Goal: Transaction & Acquisition: Purchase product/service

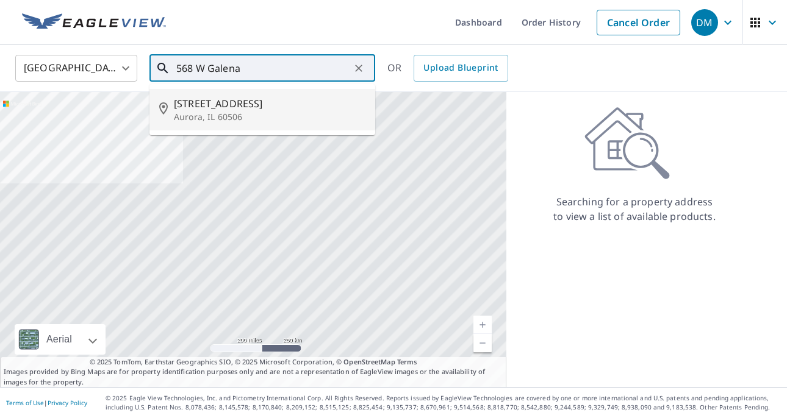
click at [231, 109] on span "[STREET_ADDRESS]" at bounding box center [270, 103] width 192 height 15
type input "[STREET_ADDRESS]"
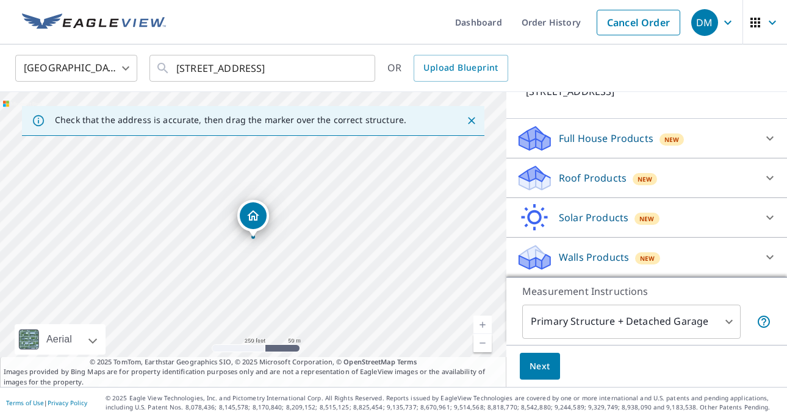
scroll to position [132, 0]
click at [763, 171] on icon at bounding box center [770, 178] width 15 height 15
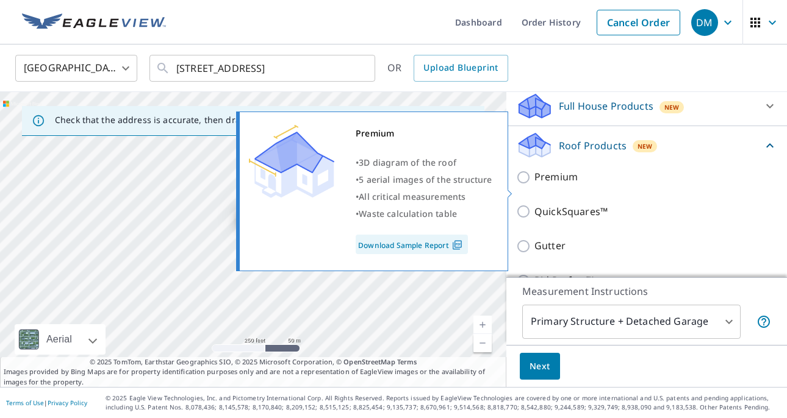
click at [530, 185] on input "Premium" at bounding box center [525, 177] width 18 height 15
checkbox input "true"
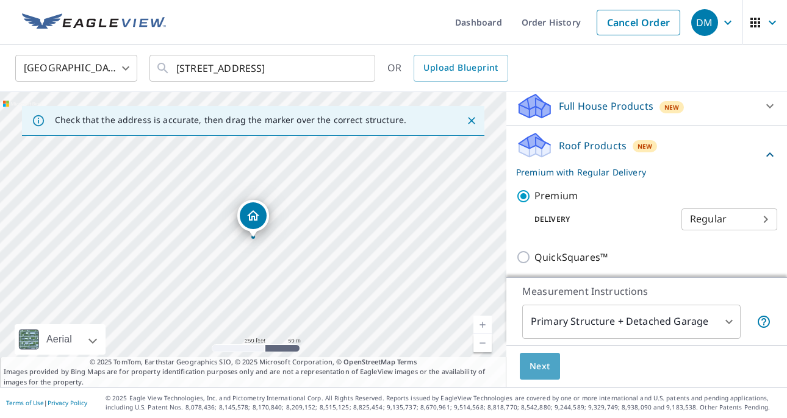
click at [548, 359] on span "Next" at bounding box center [540, 366] width 21 height 15
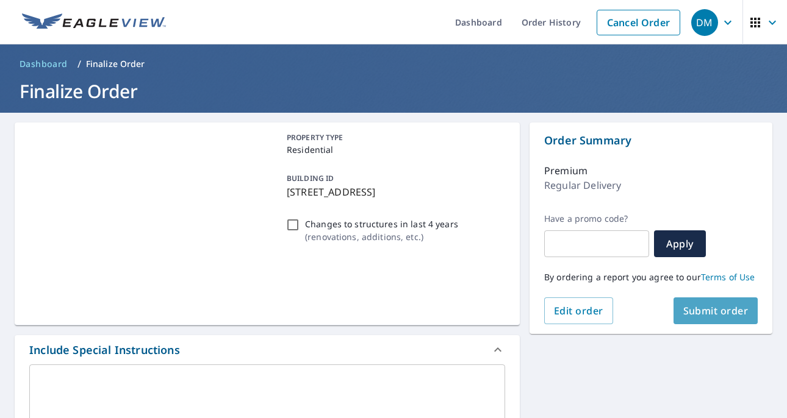
click at [711, 307] on span "Submit order" at bounding box center [715, 310] width 65 height 13
checkbox input "true"
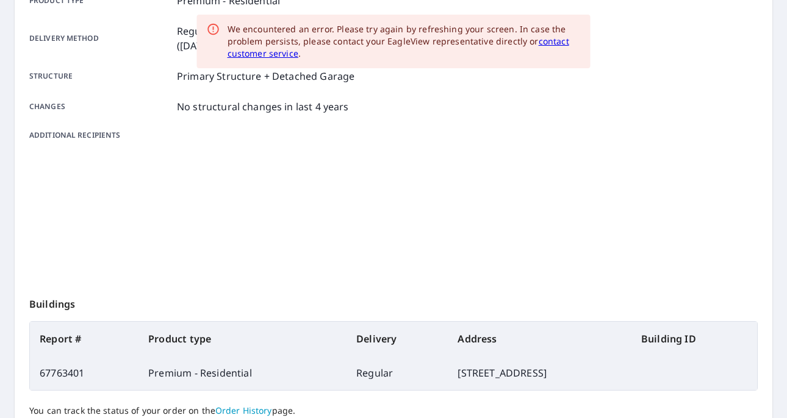
scroll to position [303, 0]
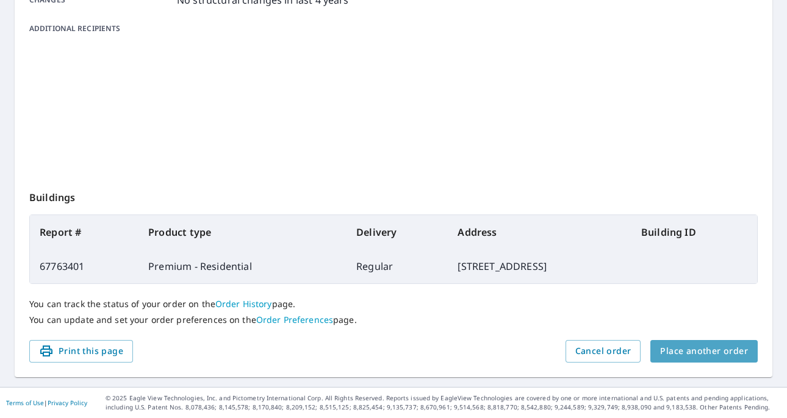
click at [683, 350] on span "Place another order" at bounding box center [704, 351] width 88 height 15
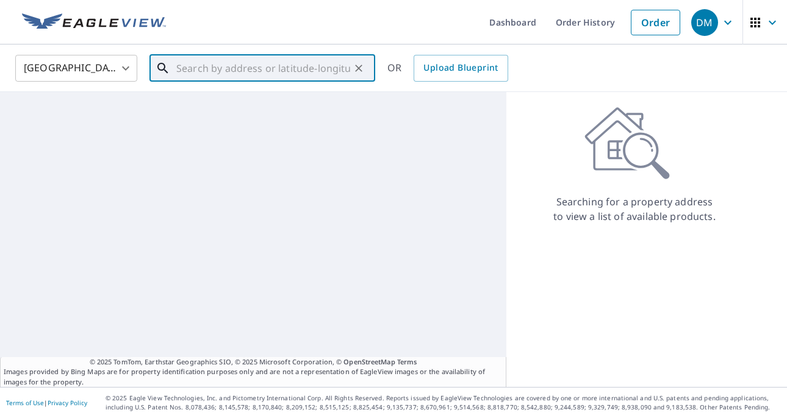
click at [193, 71] on input "text" at bounding box center [263, 68] width 174 height 34
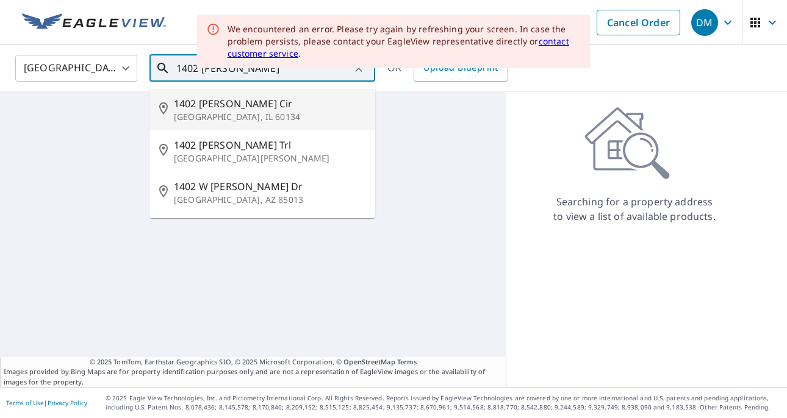
click at [229, 109] on span "1402 [PERSON_NAME] Cir" at bounding box center [270, 103] width 192 height 15
type input "1402 [PERSON_NAME] Cir Geneva, IL 60134"
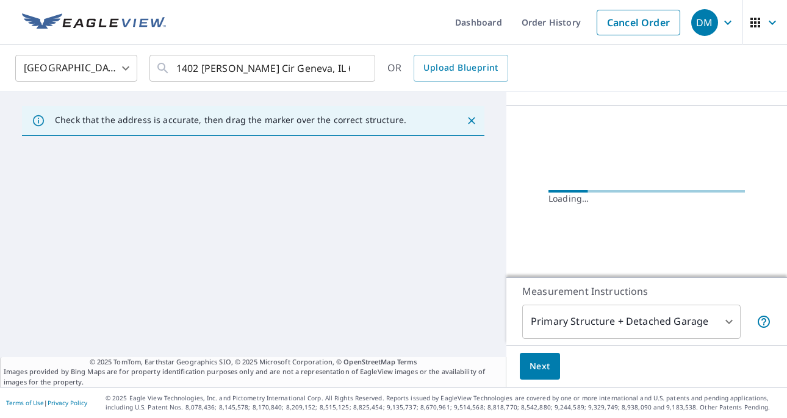
scroll to position [132, 0]
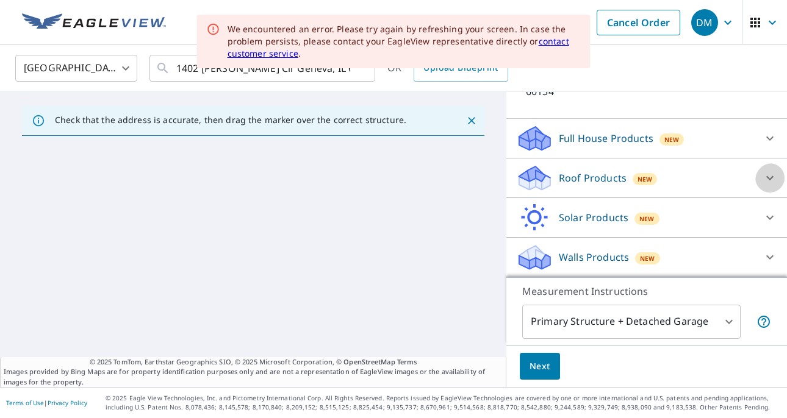
click at [770, 171] on icon at bounding box center [770, 178] width 15 height 15
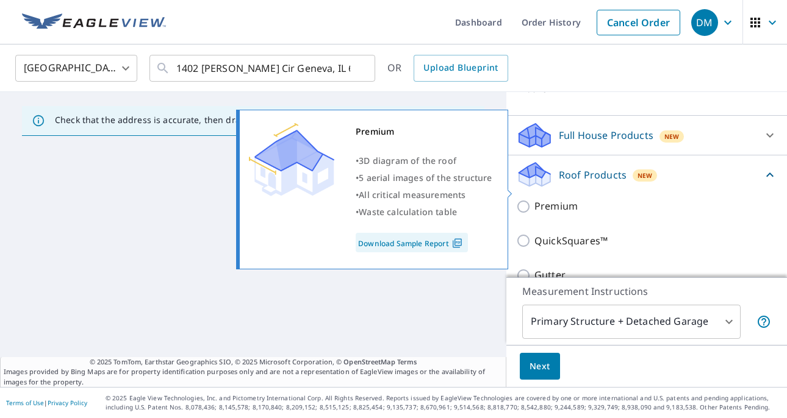
click at [559, 199] on p "Premium" at bounding box center [555, 206] width 43 height 15
click at [534, 199] on input "Premium" at bounding box center [525, 206] width 18 height 15
checkbox input "true"
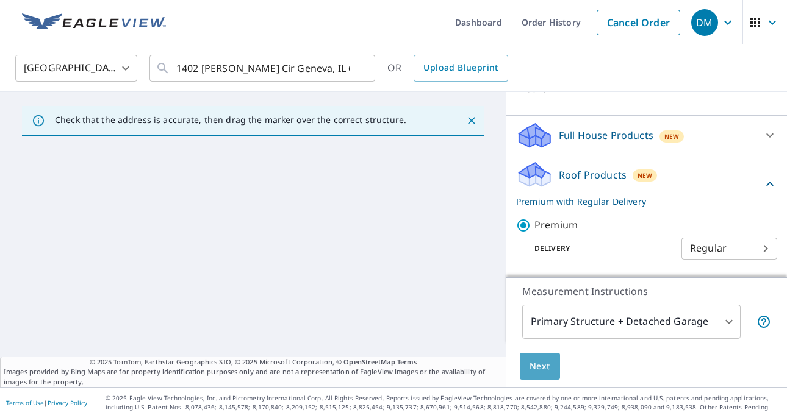
click at [549, 361] on span "Next" at bounding box center [540, 366] width 21 height 15
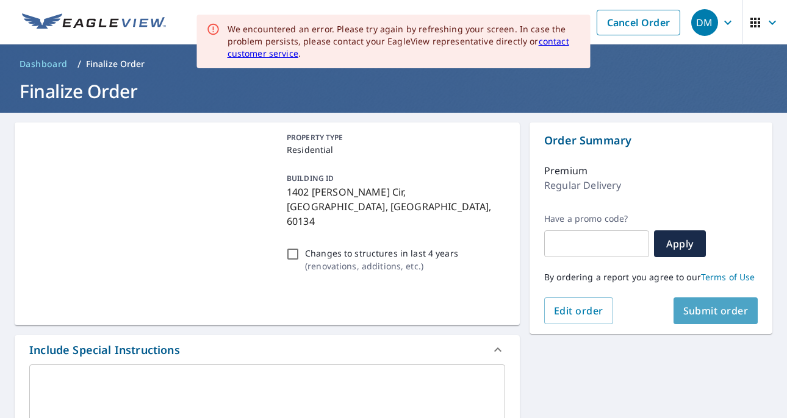
click at [715, 312] on span "Submit order" at bounding box center [715, 310] width 65 height 13
checkbox input "true"
